Goal: Task Accomplishment & Management: Use online tool/utility

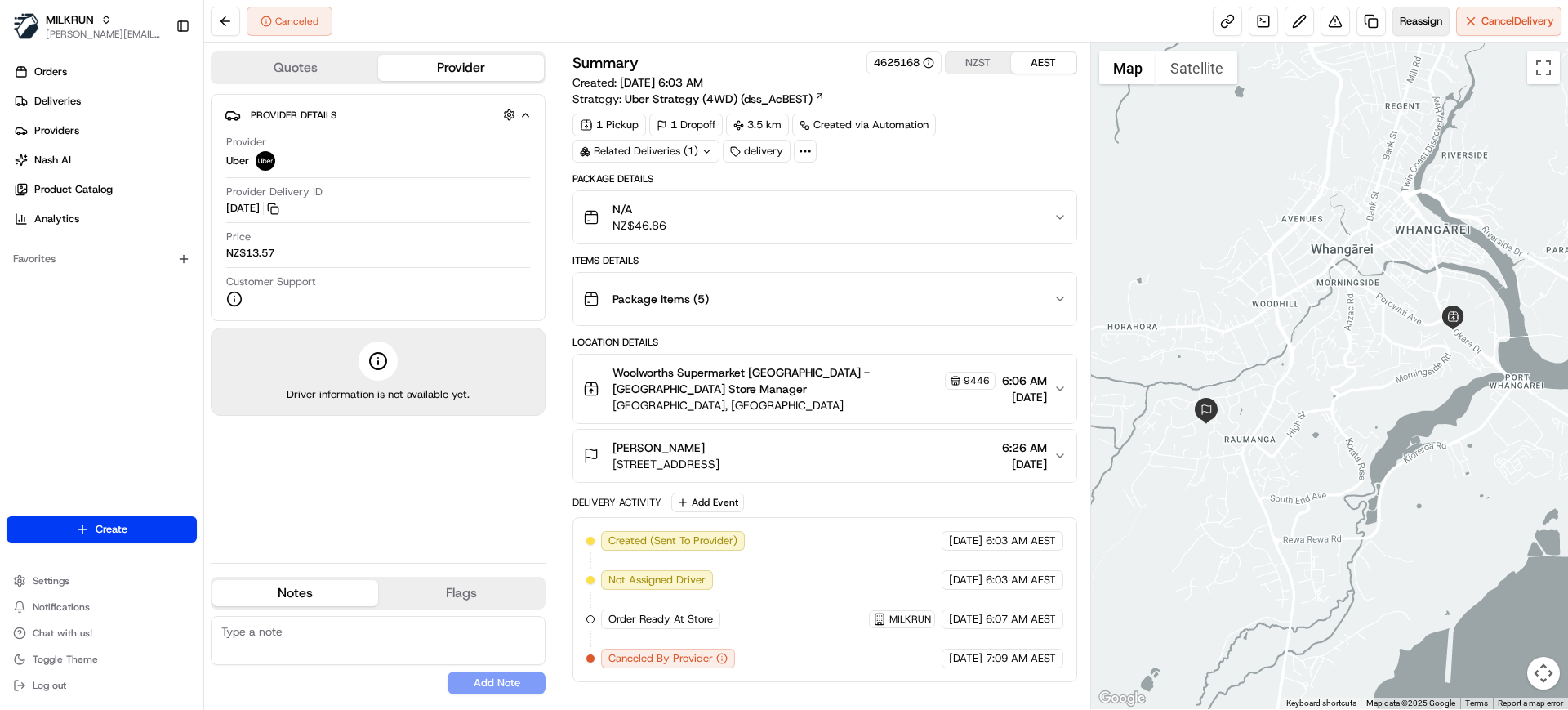
click at [1428, 29] on button "Reassign" at bounding box center [1421, 22] width 57 height 29
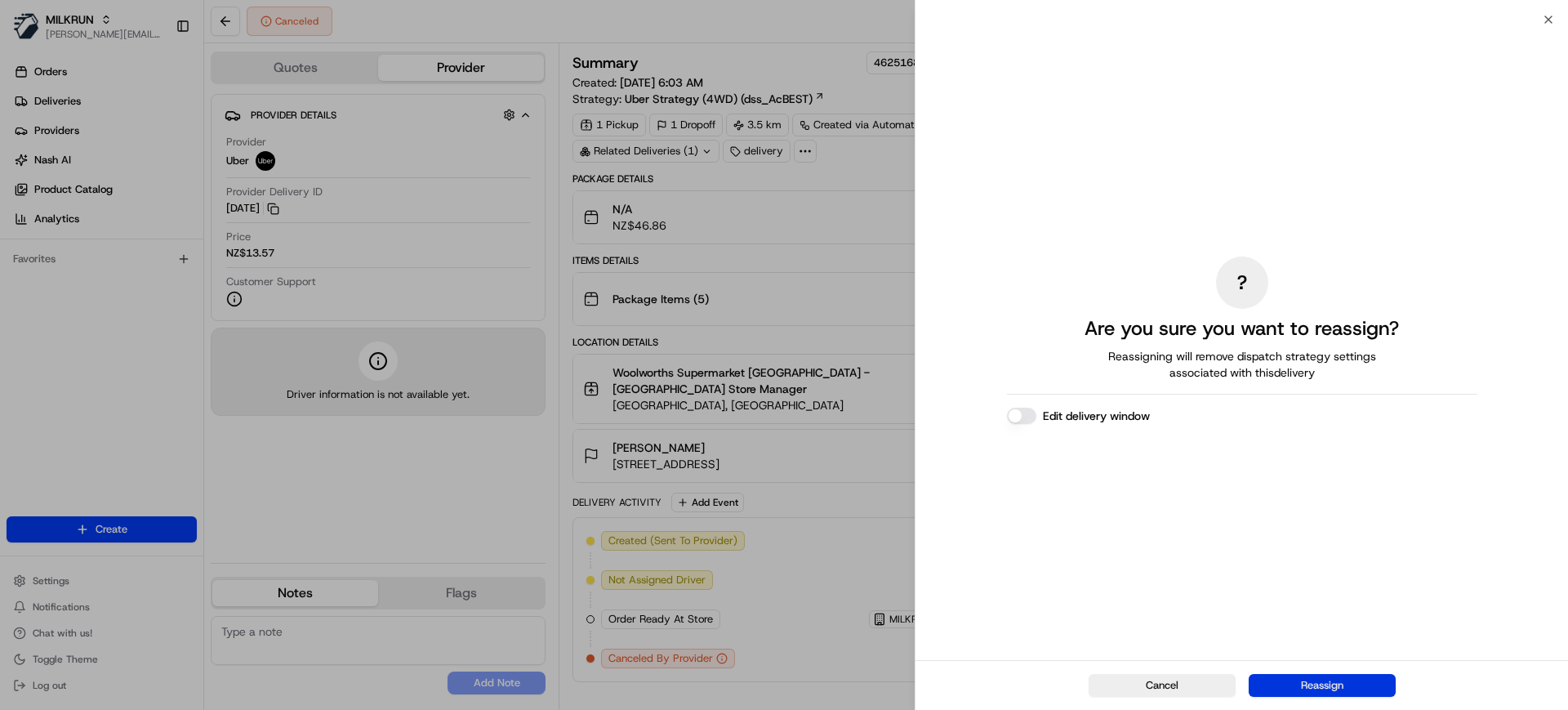
click at [1353, 686] on button "Reassign" at bounding box center [1323, 685] width 147 height 22
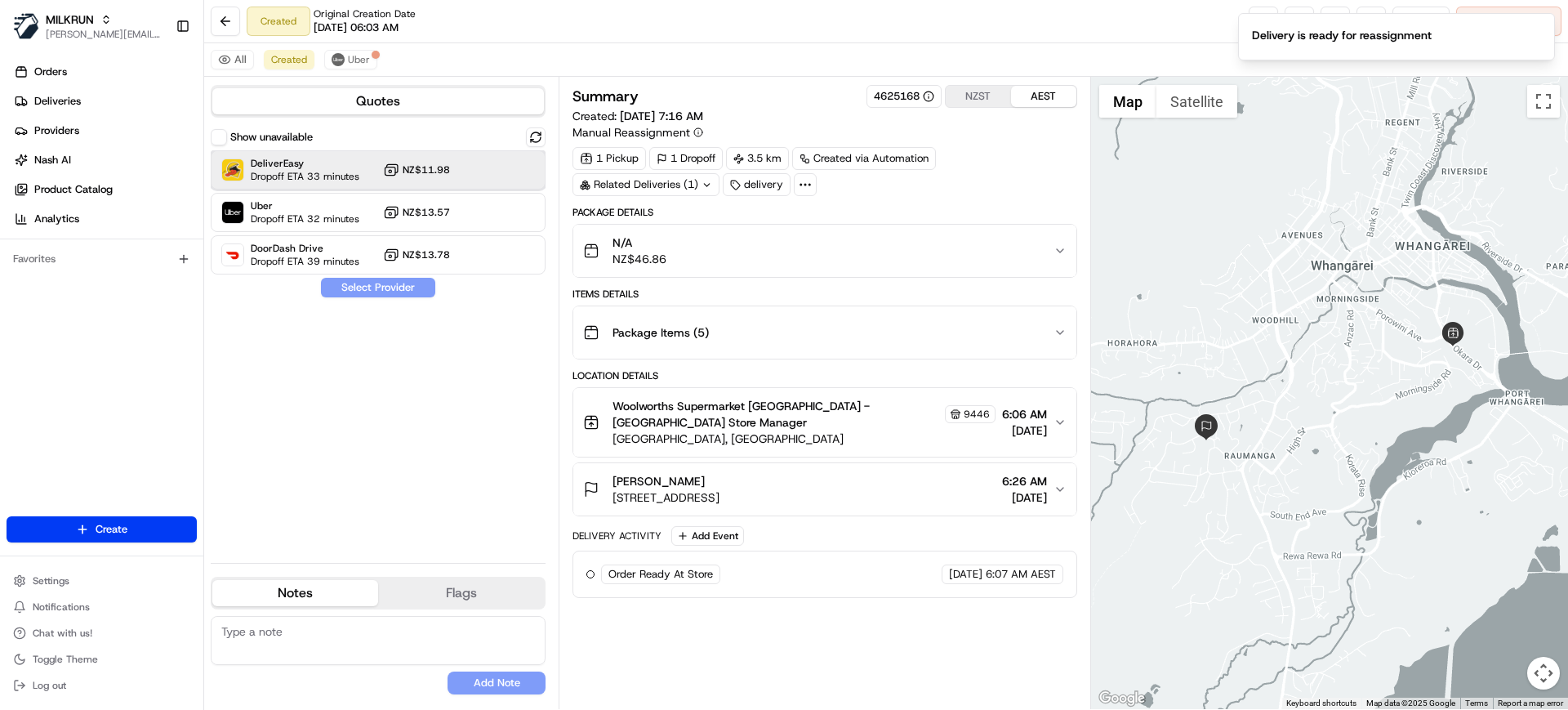
click at [344, 168] on span "DeliverEasy" at bounding box center [305, 163] width 109 height 13
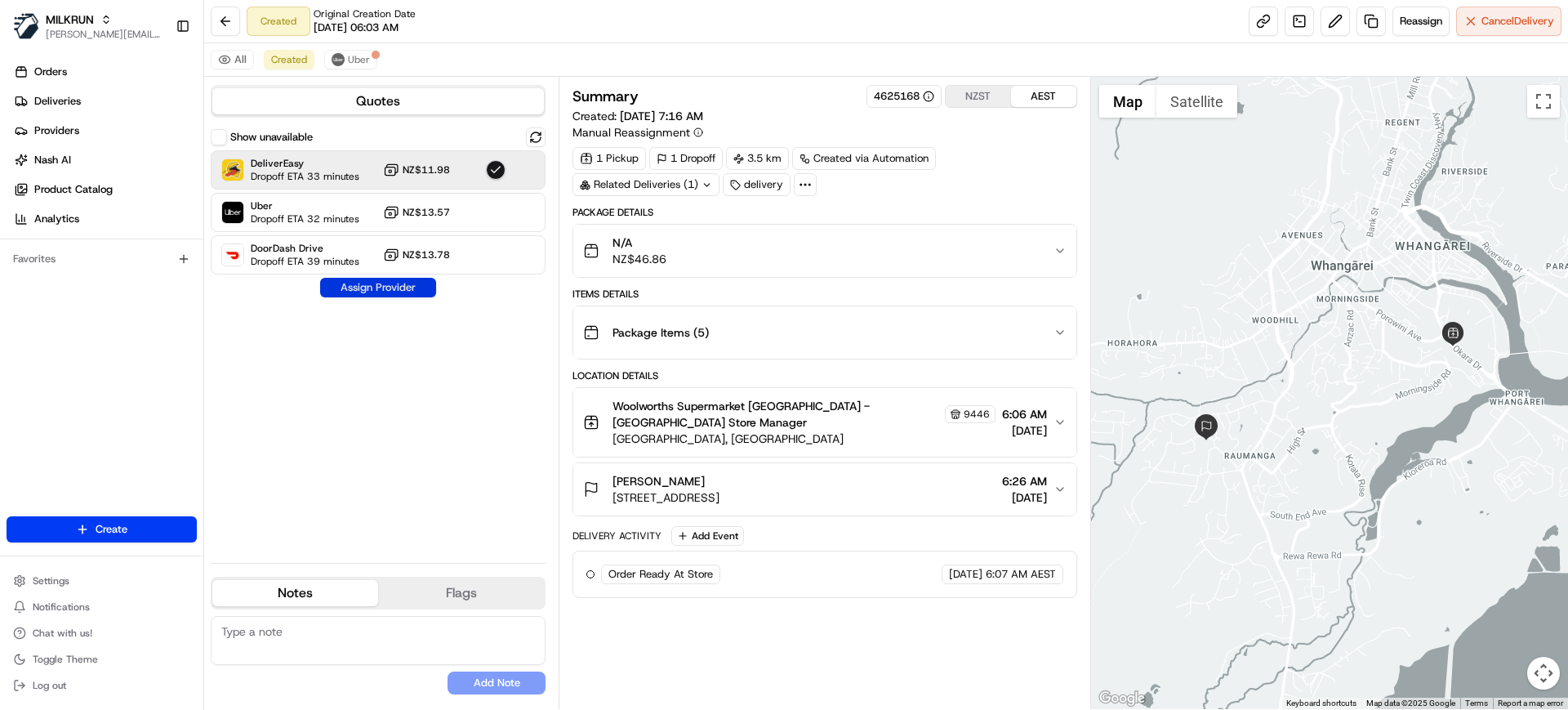
click at [409, 286] on button "Assign Provider" at bounding box center [378, 287] width 116 height 20
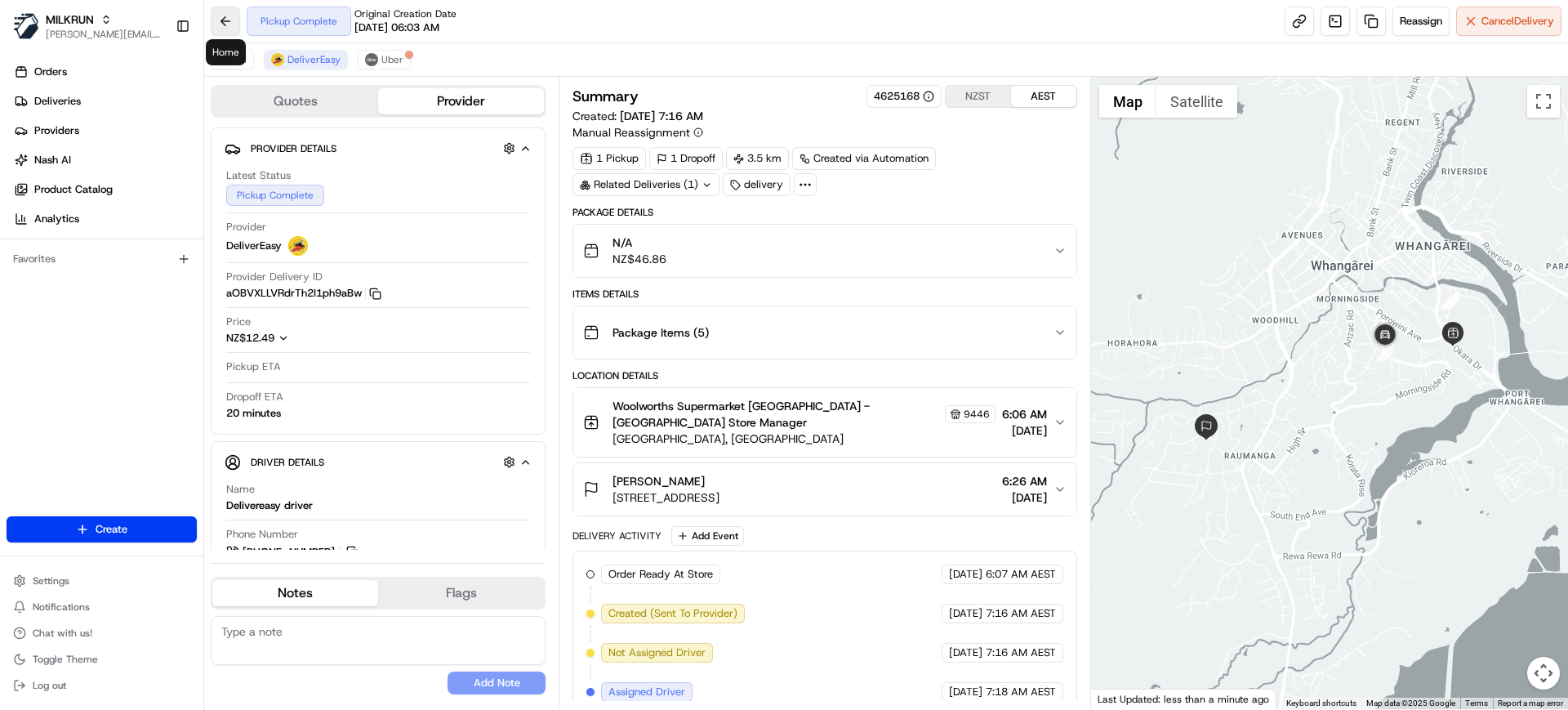
click at [233, 10] on button at bounding box center [225, 22] width 29 height 29
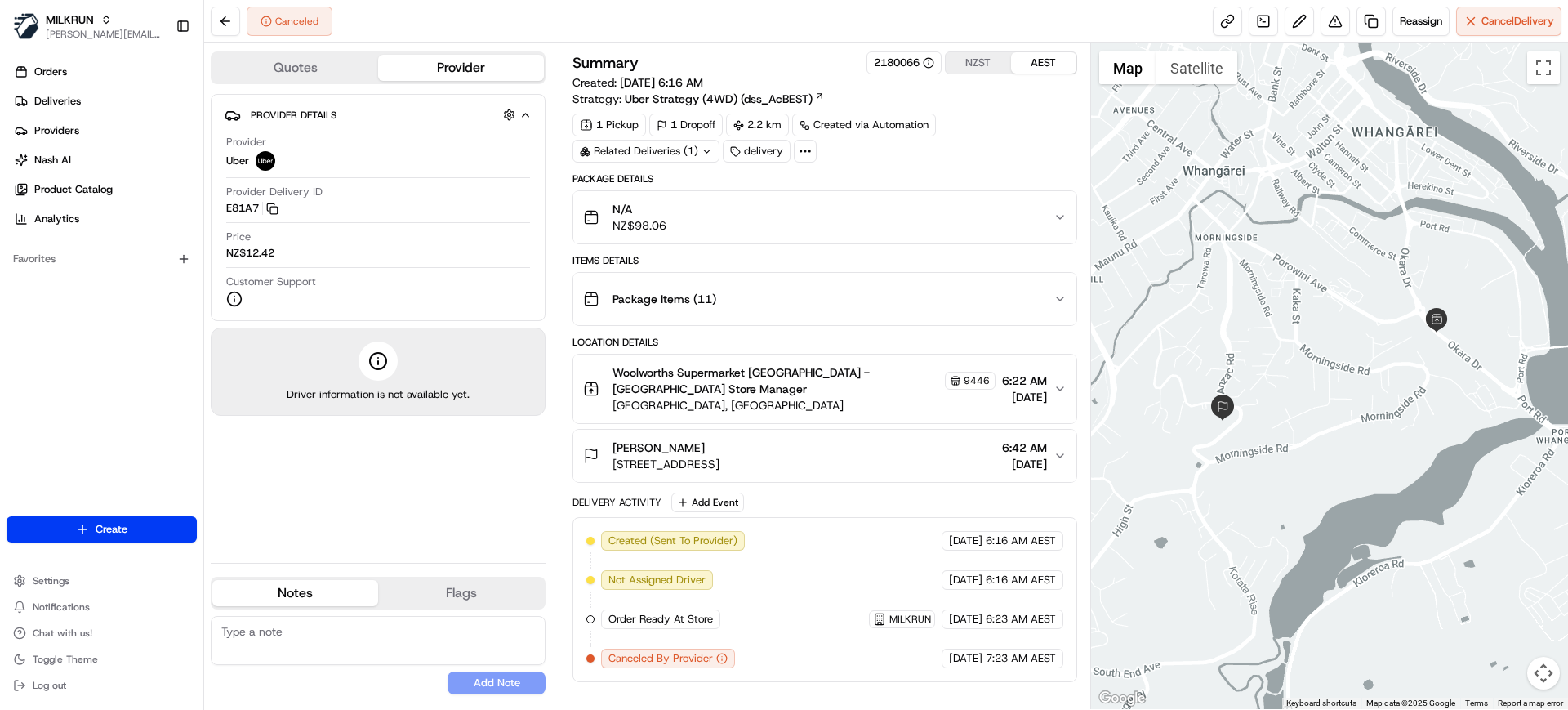
click at [1408, 36] on div "Canceled Reassign Cancel Delivery" at bounding box center [886, 22] width 1364 height 43
click at [1417, 28] on span "Reassign" at bounding box center [1421, 21] width 42 height 15
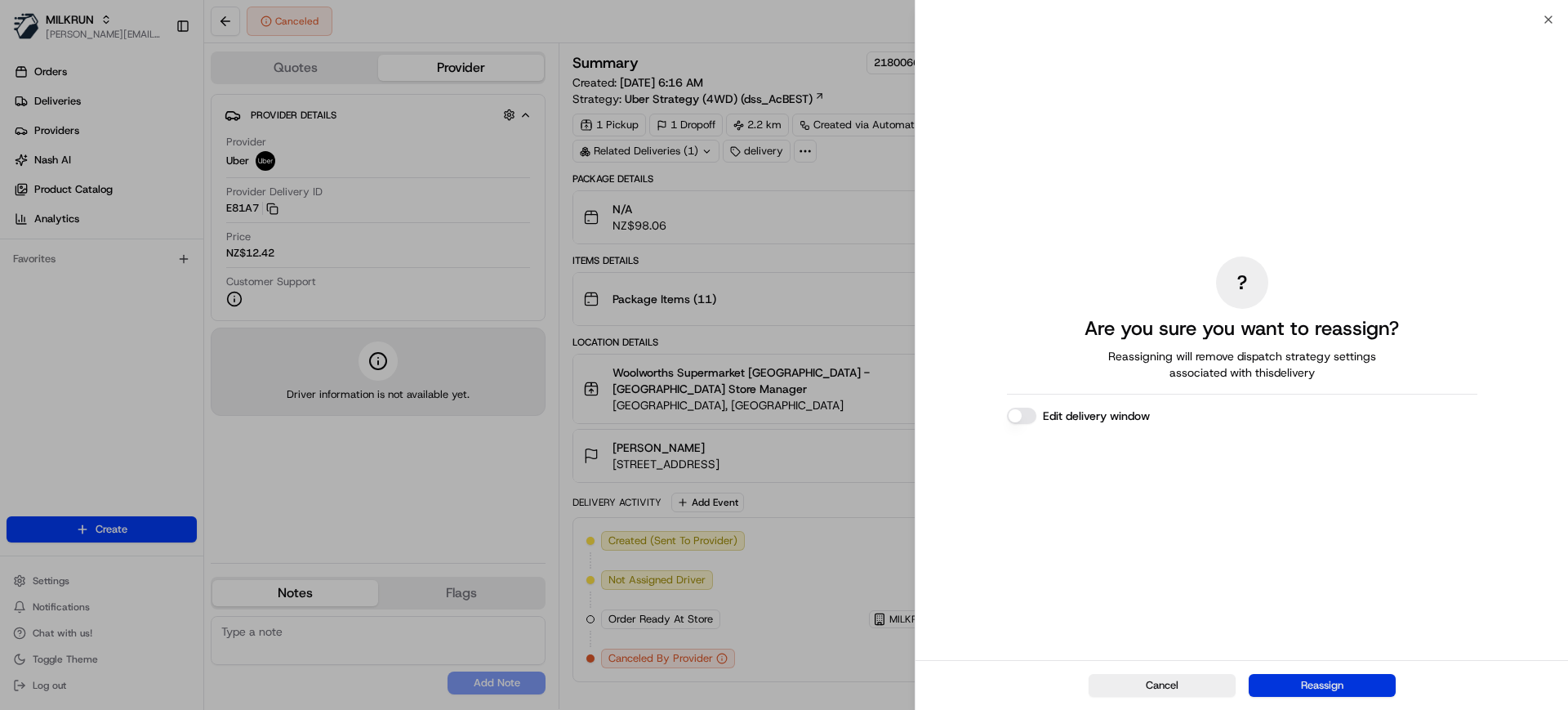
click at [1295, 684] on button "Reassign" at bounding box center [1323, 685] width 147 height 22
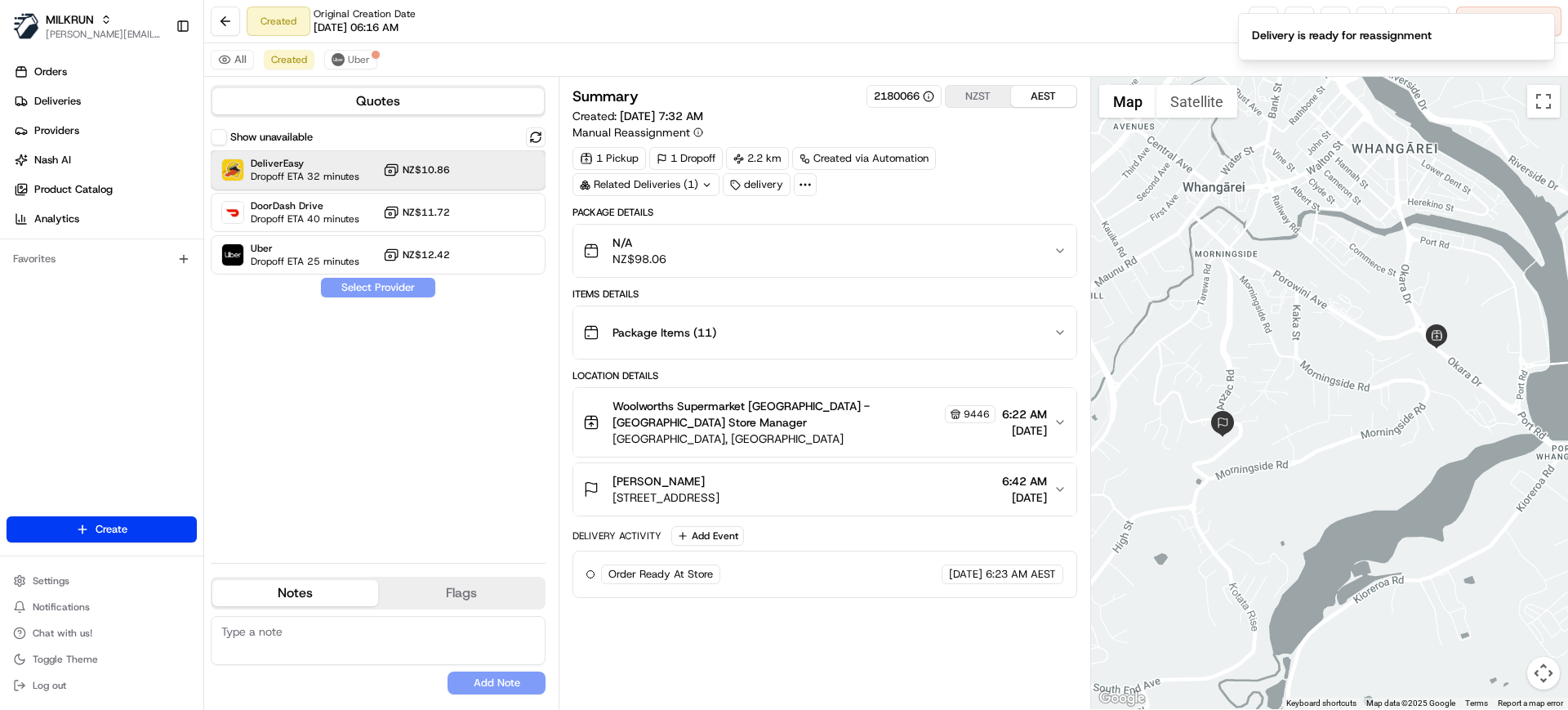
click at [486, 177] on div "DeliverEasy Dropoff ETA 32 minutes NZ$10.86" at bounding box center [378, 169] width 335 height 39
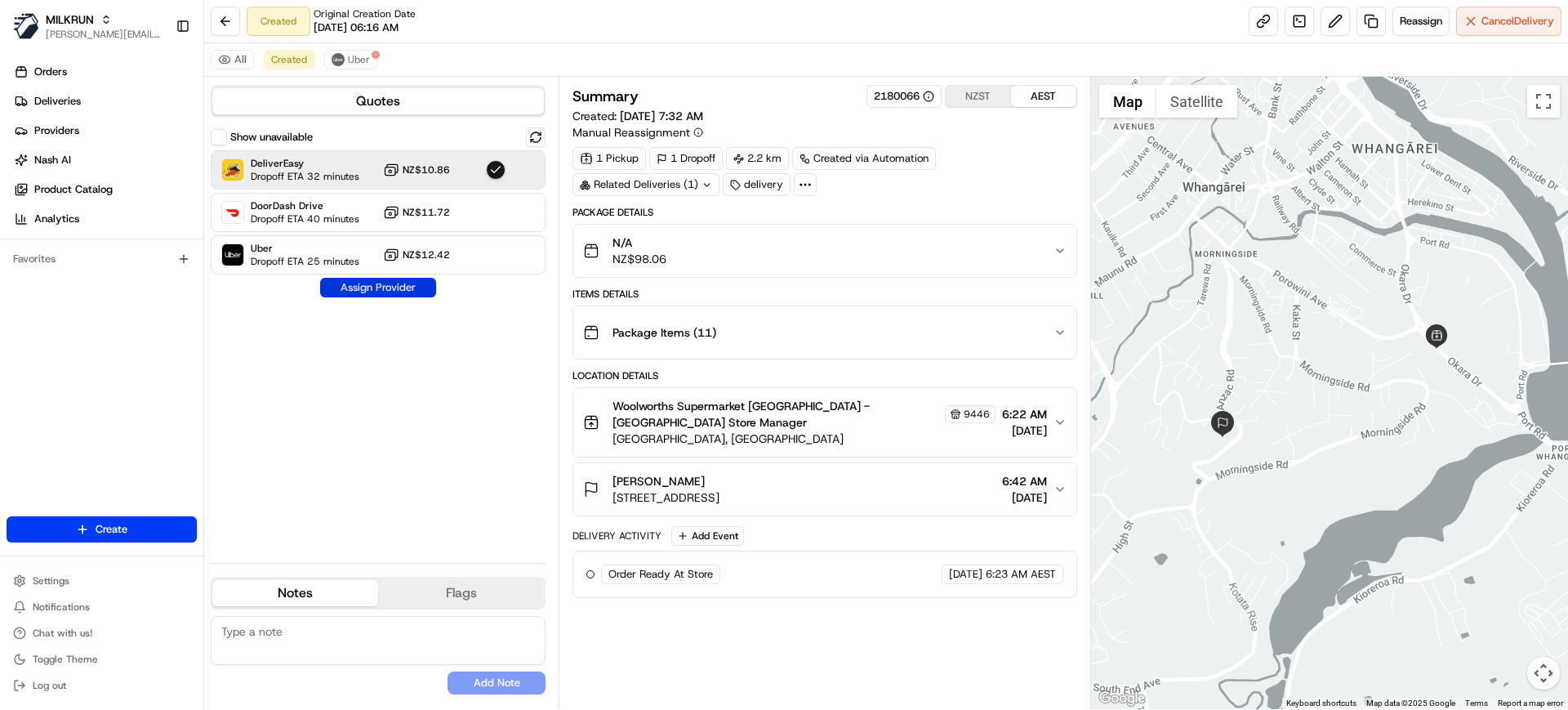
click at [413, 292] on button "Assign Provider" at bounding box center [378, 287] width 116 height 20
